Goal: Understand process/instructions: Learn how to perform a task or action

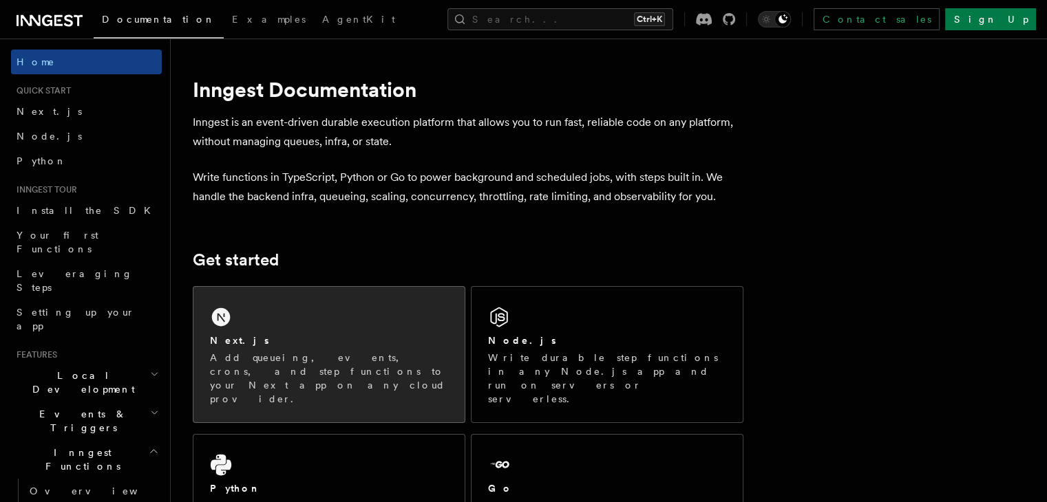
click at [263, 341] on div "Next.js" at bounding box center [329, 341] width 238 height 14
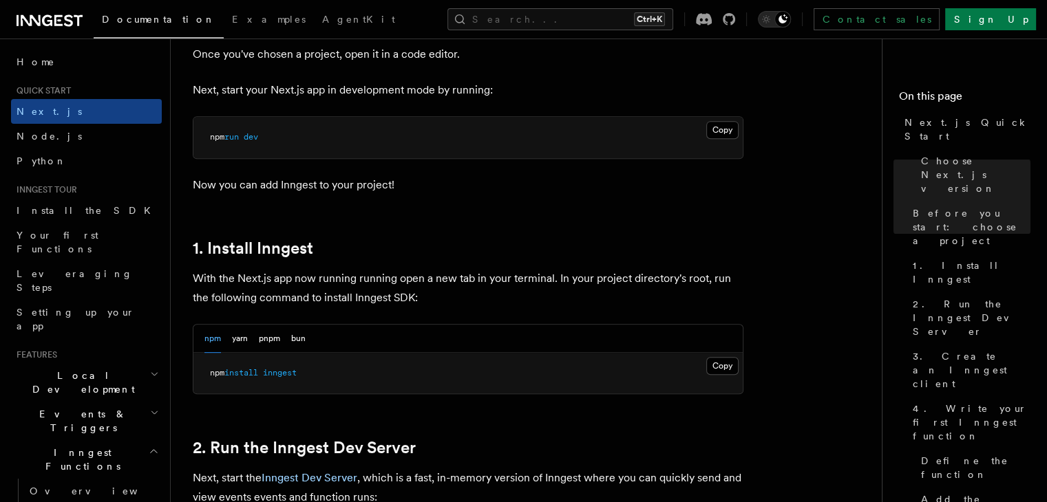
scroll to position [582, 0]
click at [724, 365] on button "Copy Copied" at bounding box center [722, 367] width 32 height 18
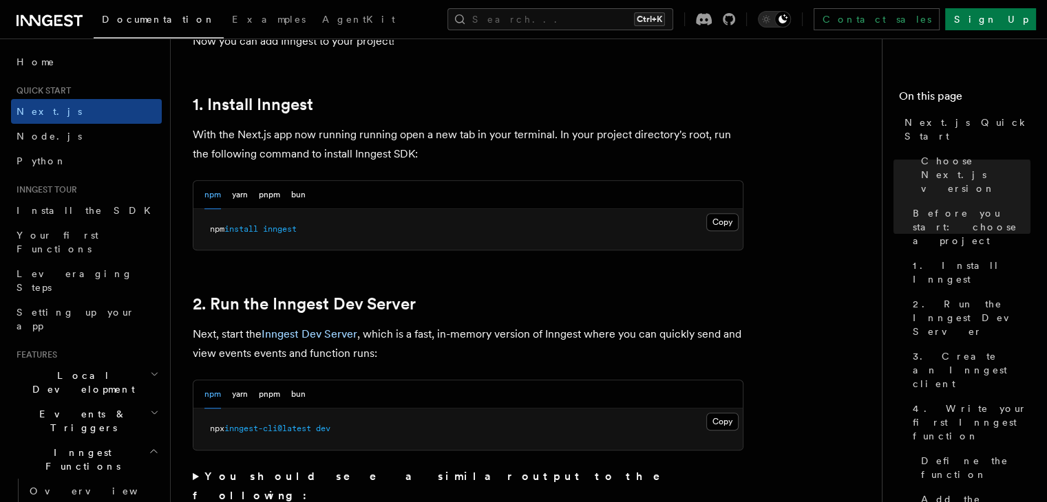
scroll to position [729, 0]
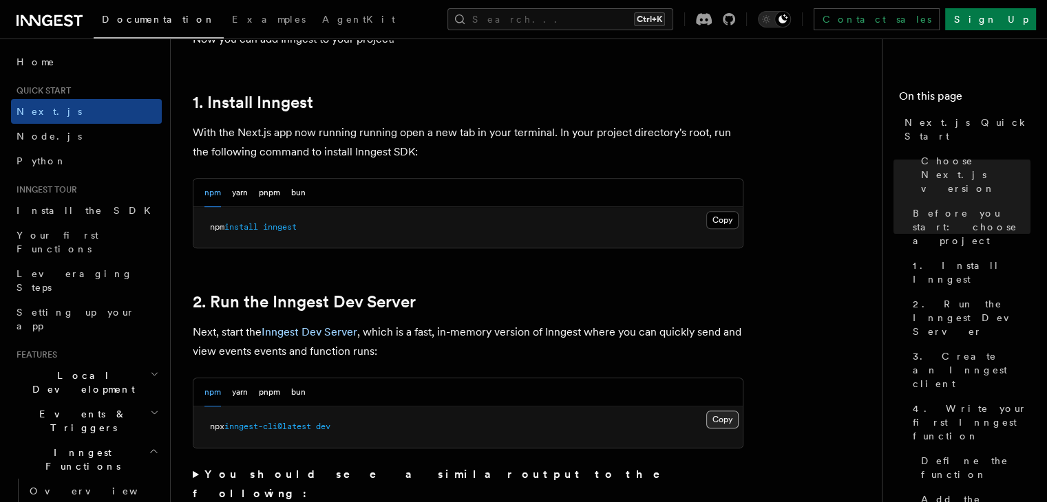
click at [729, 418] on button "Copy Copied" at bounding box center [722, 420] width 32 height 18
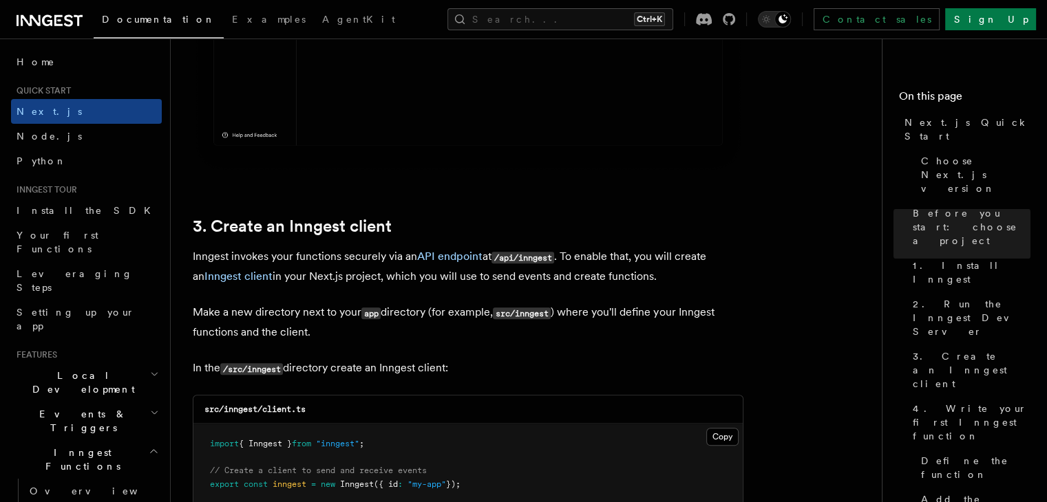
scroll to position [1467, 0]
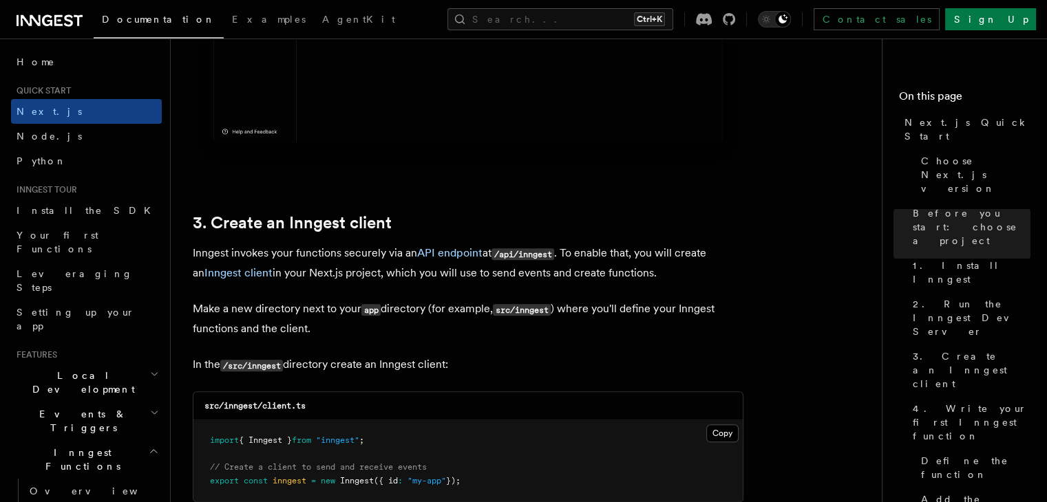
click at [238, 406] on code "src/inngest/client.ts" at bounding box center [254, 406] width 101 height 10
copy code "inngest"
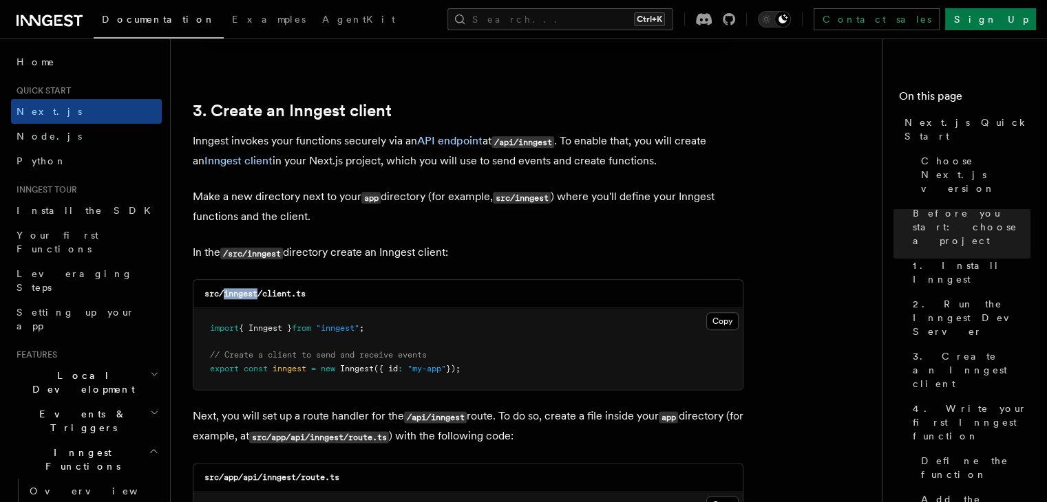
scroll to position [1585, 0]
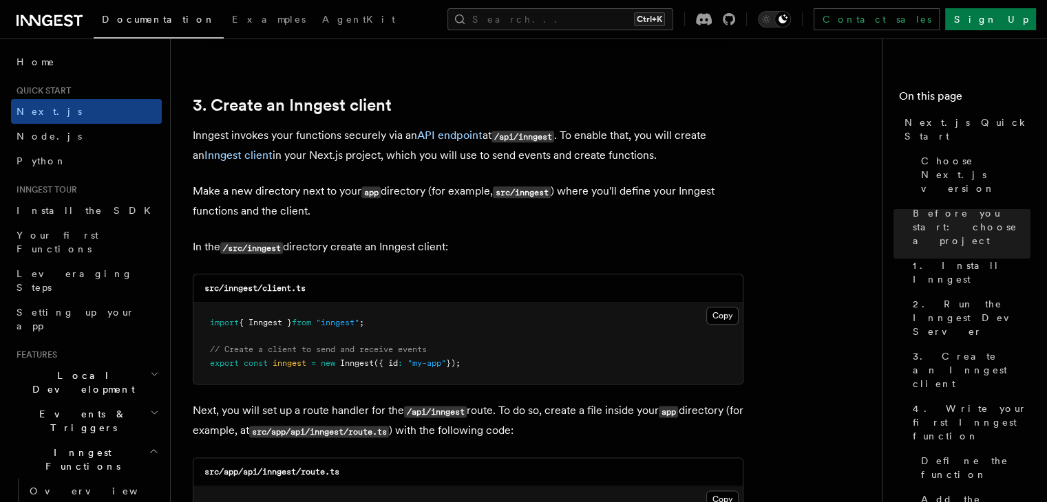
click at [471, 342] on pre "import { Inngest } from "inngest" ; // Create a client to send and receive even…" at bounding box center [467, 343] width 549 height 81
click at [734, 318] on button "Copy Copied" at bounding box center [722, 316] width 32 height 18
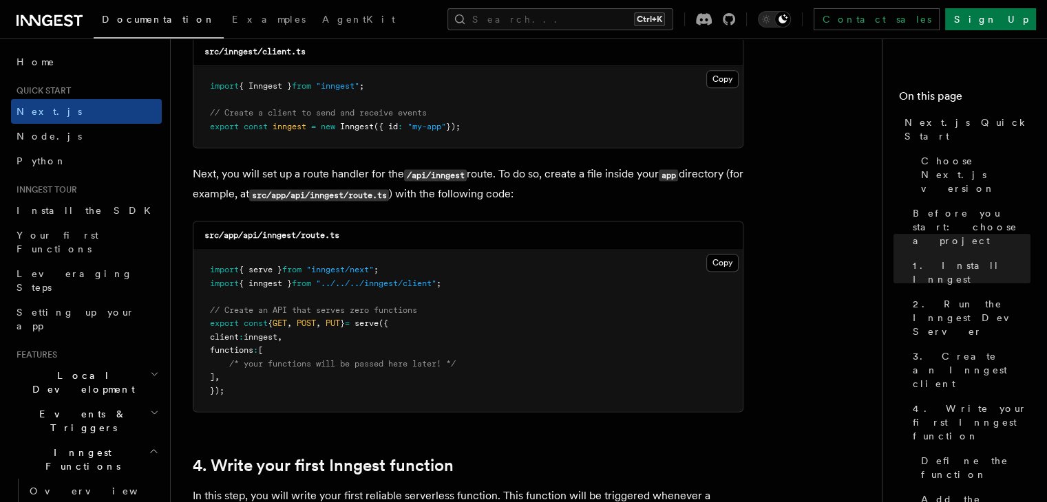
scroll to position [1822, 0]
click at [731, 261] on button "Copy Copied" at bounding box center [722, 262] width 32 height 18
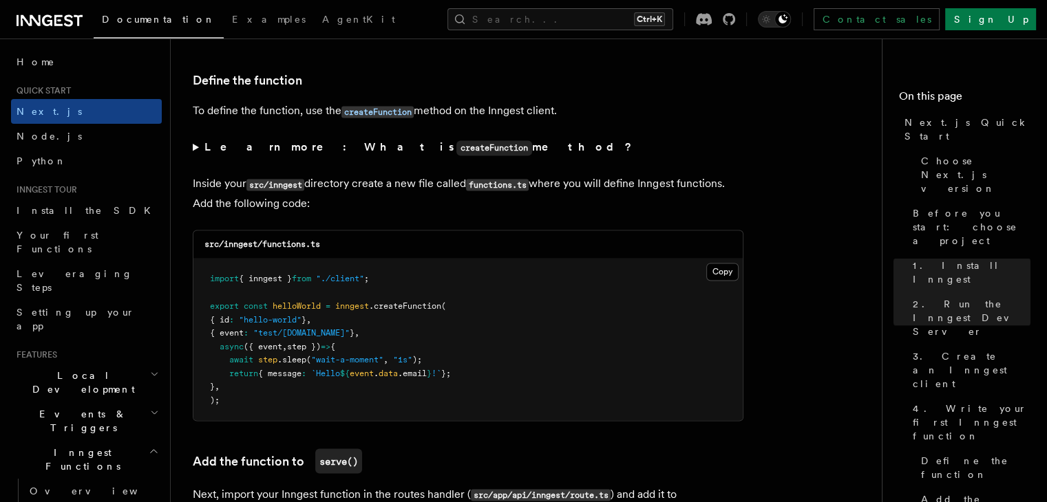
scroll to position [2325, 0]
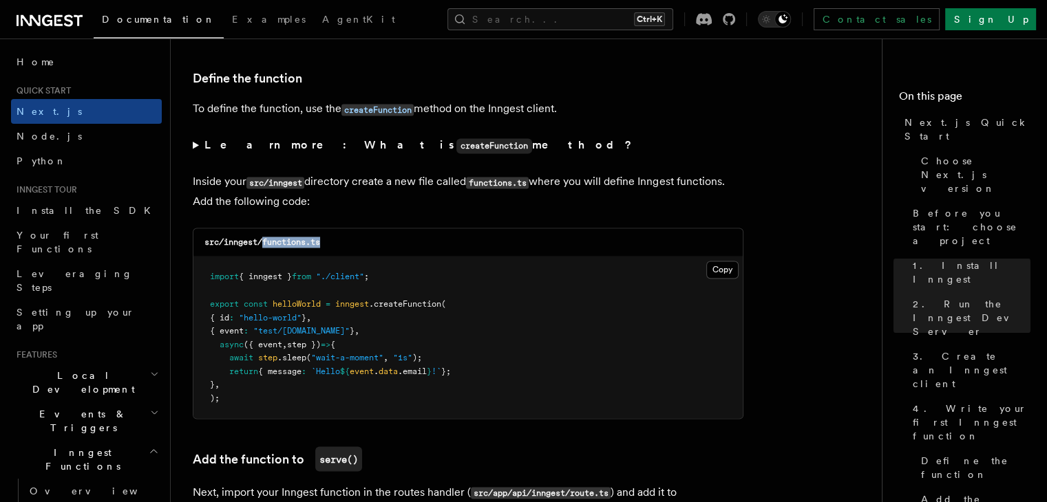
drag, startPoint x: 324, startPoint y: 242, endPoint x: 264, endPoint y: 244, distance: 59.9
click at [264, 244] on div "src/inngest/functions.ts" at bounding box center [467, 242] width 549 height 28
copy code "functions.ts"
